Goal: Go to known website: Access a specific website the user already knows

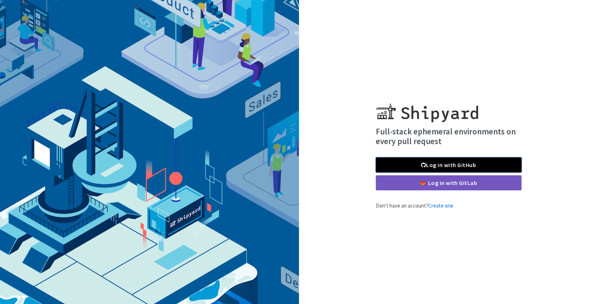
click at [448, 169] on link "Log in with GitHub" at bounding box center [449, 165] width 146 height 15
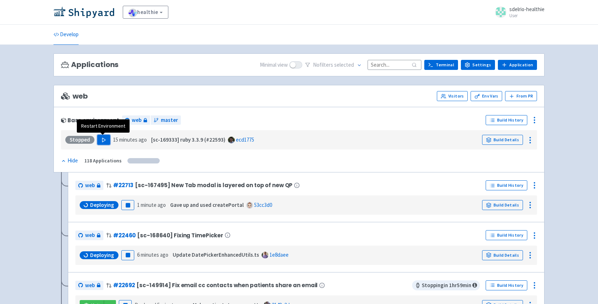
click at [105, 140] on icon "button" at bounding box center [103, 139] width 5 height 5
